Goal: Information Seeking & Learning: Learn about a topic

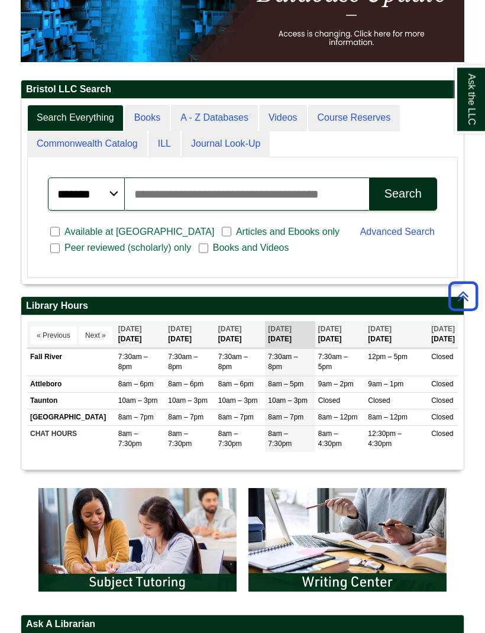
scroll to position [243, 0]
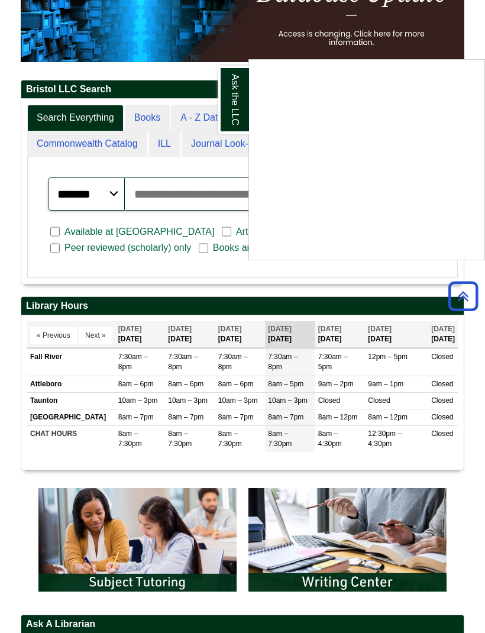
click at [123, 358] on div "Ask the LLC" at bounding box center [242, 316] width 485 height 633
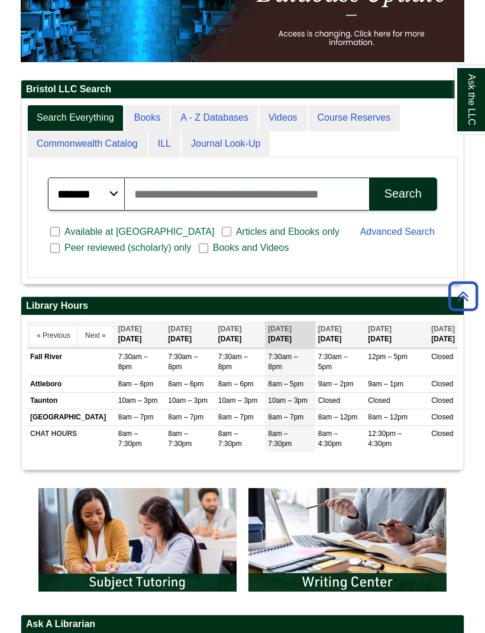
scroll to position [185, 443]
click at [375, 123] on link "Course Reserves" at bounding box center [354, 118] width 92 height 27
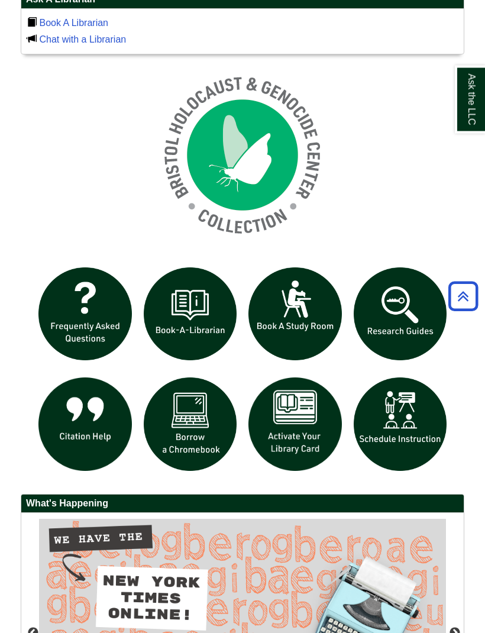
scroll to position [884, 0]
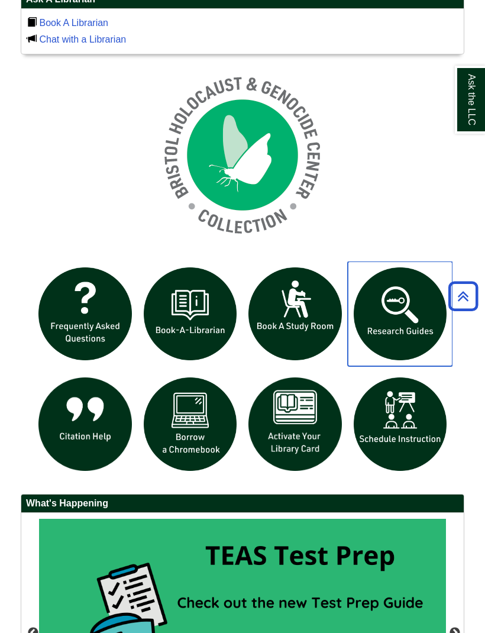
click at [400, 307] on img "slideshow" at bounding box center [400, 314] width 105 height 105
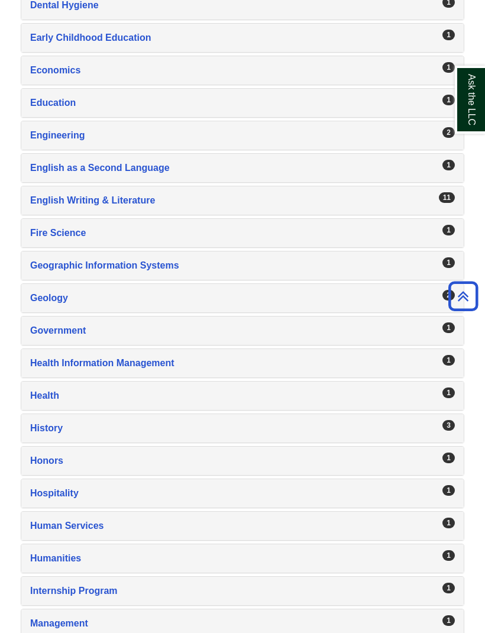
scroll to position [952, 0]
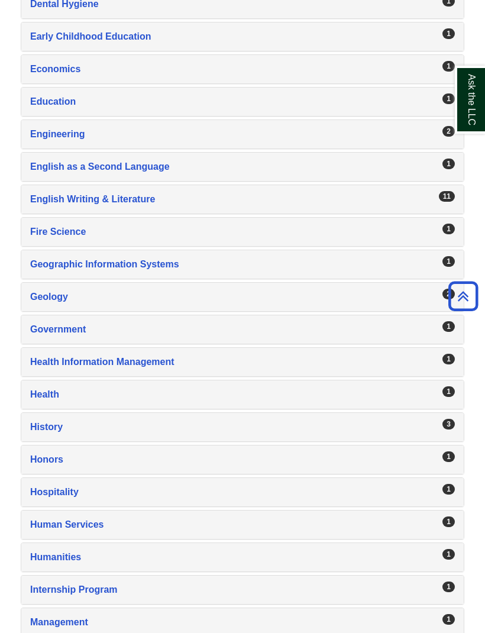
click at [253, 199] on div "English Writing & Literature , 11 guides" at bounding box center [242, 199] width 425 height 17
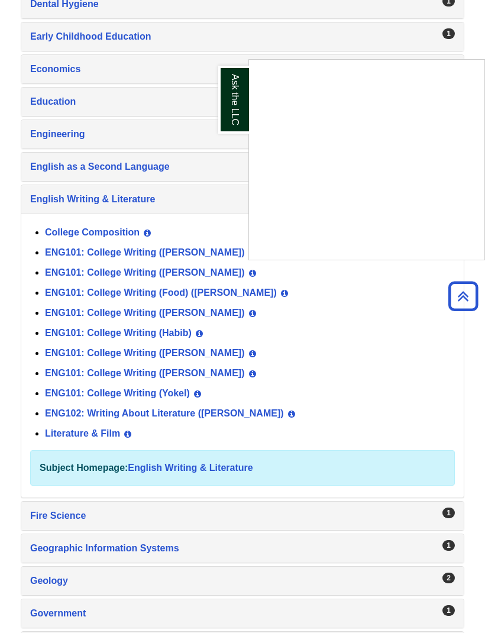
click at [179, 354] on div "Ask the LLC" at bounding box center [242, 316] width 485 height 633
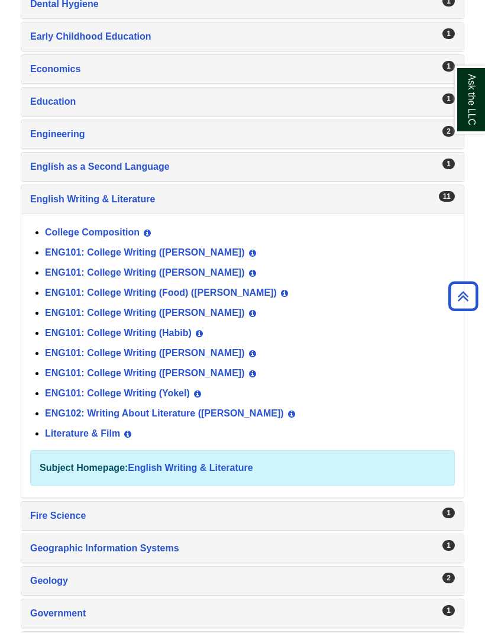
click at [141, 355] on link "ENG101: College Writing ([PERSON_NAME])" at bounding box center [145, 353] width 200 height 10
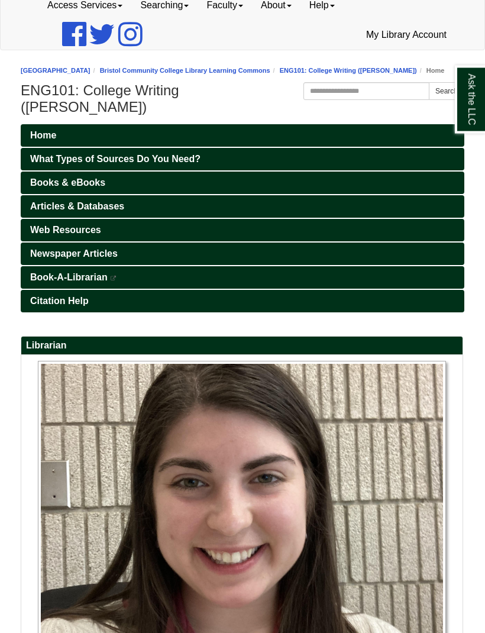
scroll to position [95, 0]
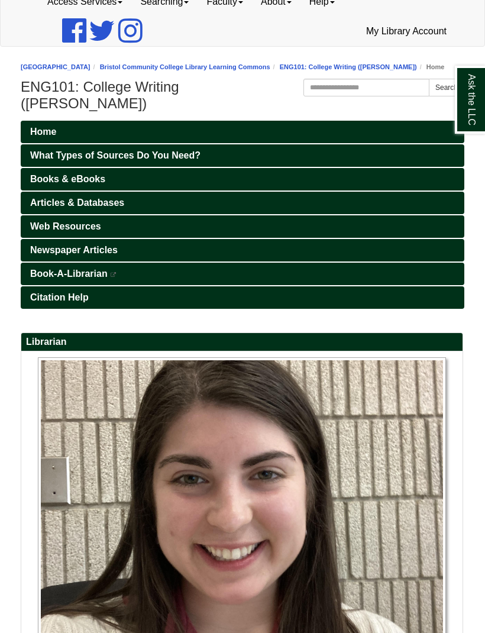
click at [0, 0] on div "Ask the LLC" at bounding box center [0, 0] width 0 height 0
click at [138, 239] on link "Newspaper Articles" at bounding box center [243, 250] width 444 height 22
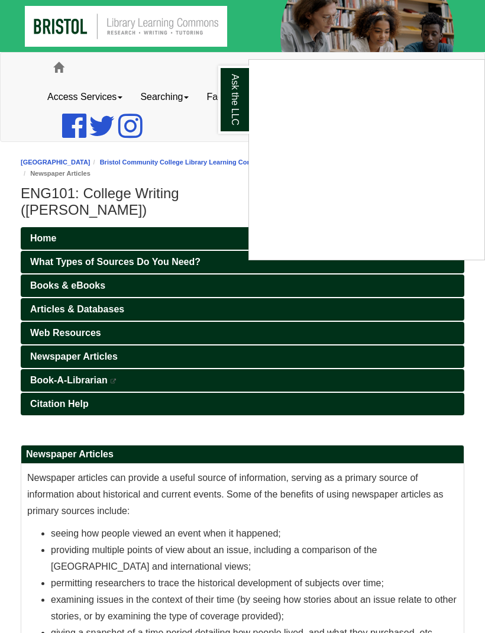
click at [136, 289] on div "Ask the LLC" at bounding box center [242, 316] width 485 height 633
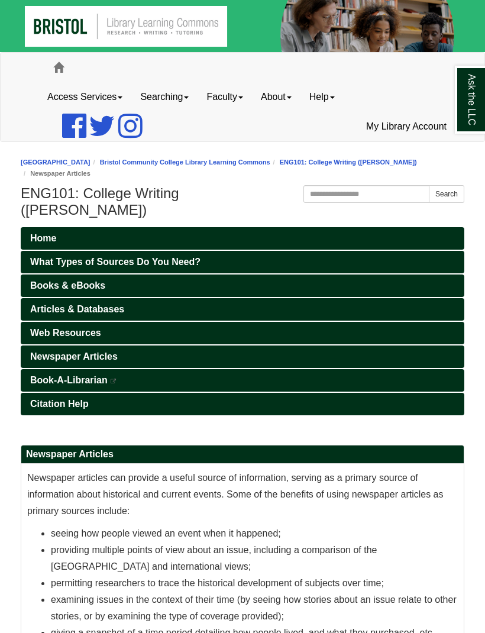
click at [126, 322] on link "Web Resources" at bounding box center [243, 333] width 444 height 22
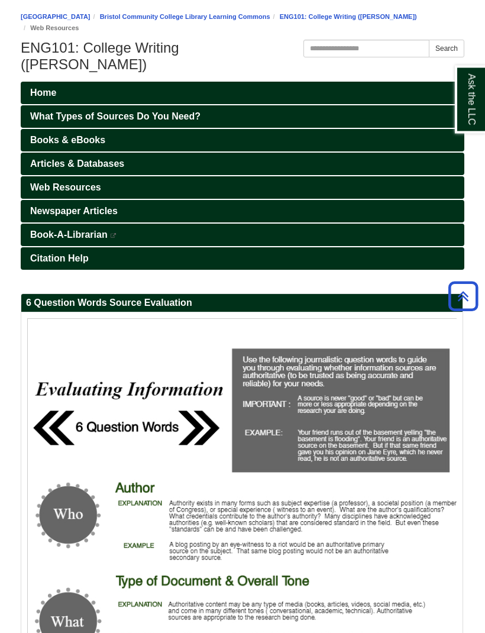
scroll to position [146, 0]
click at [100, 182] on span "Web Resources" at bounding box center [65, 187] width 71 height 10
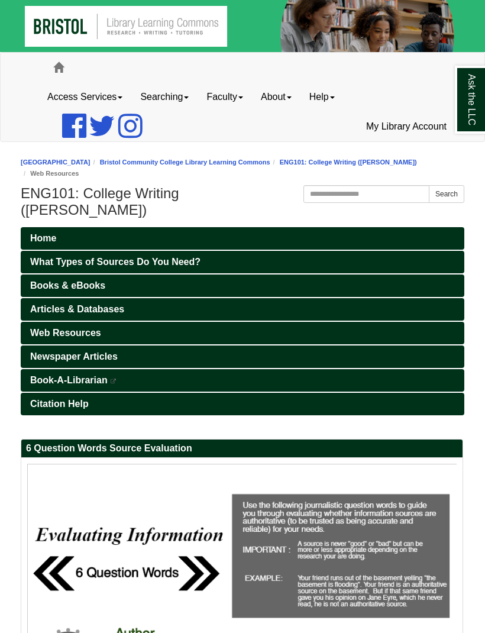
click at [127, 322] on link "Web Resources" at bounding box center [243, 333] width 444 height 22
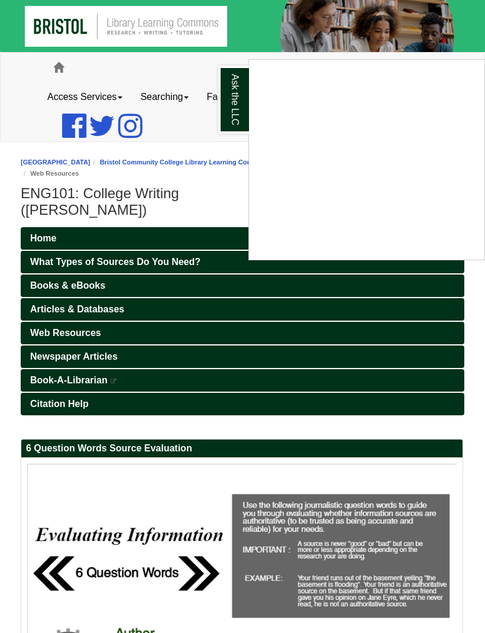
click at [190, 255] on div "Ask the LLC" at bounding box center [242, 316] width 485 height 633
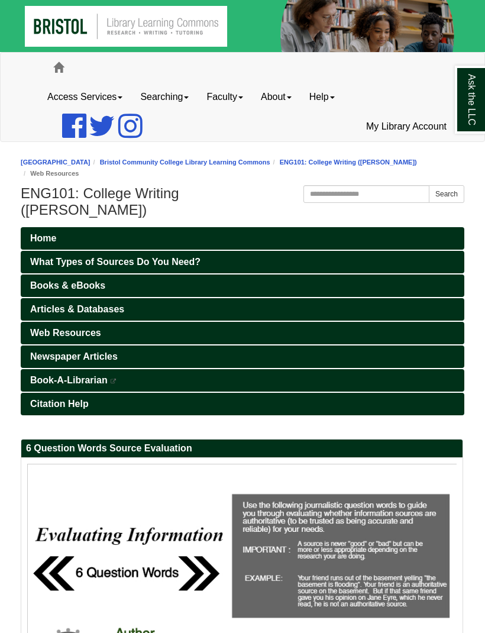
click at [175, 275] on link "Books & eBooks" at bounding box center [243, 286] width 444 height 22
